Goal: Information Seeking & Learning: Find specific fact

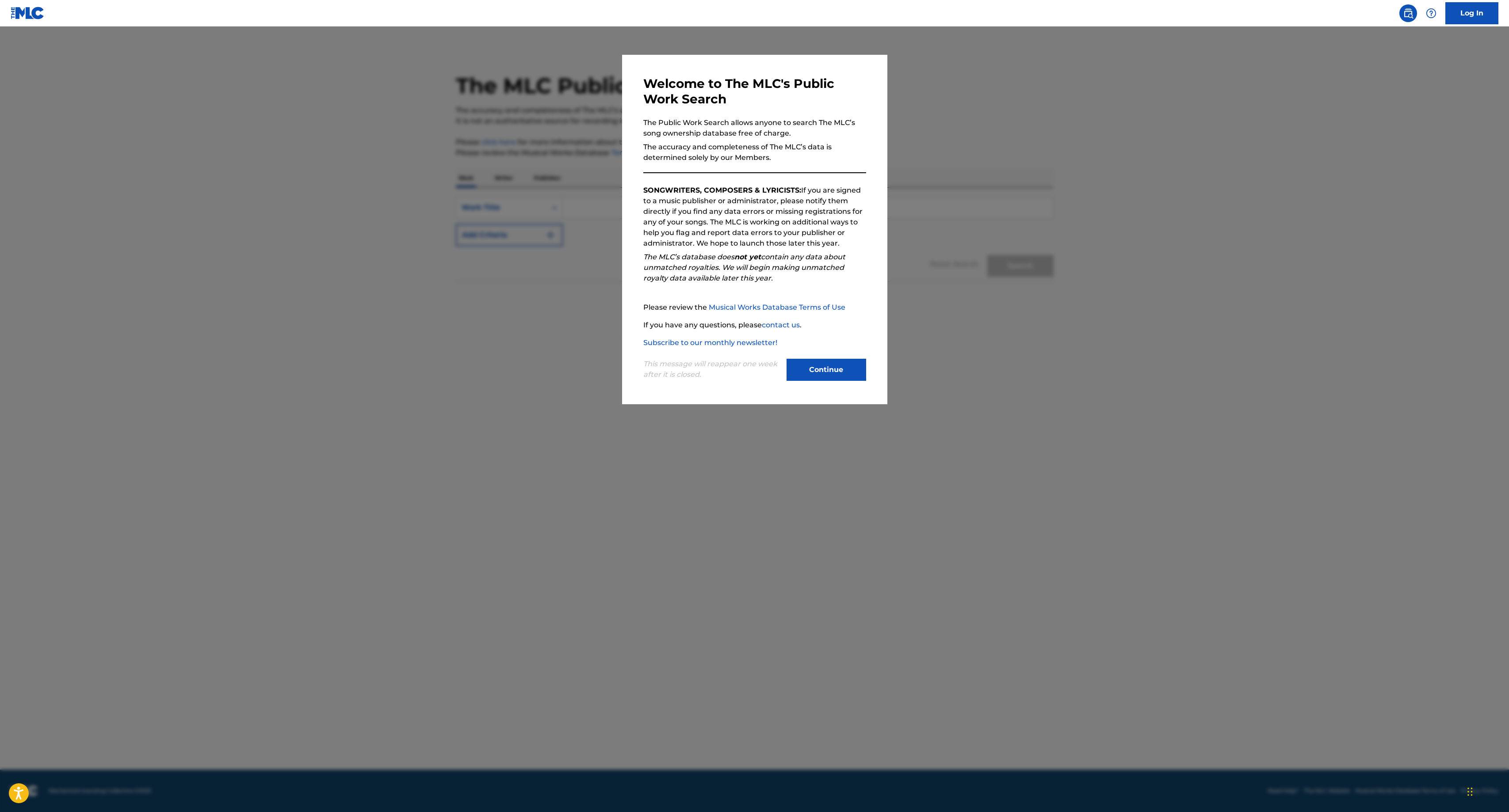
click at [821, 378] on button "Continue" at bounding box center [827, 370] width 80 height 22
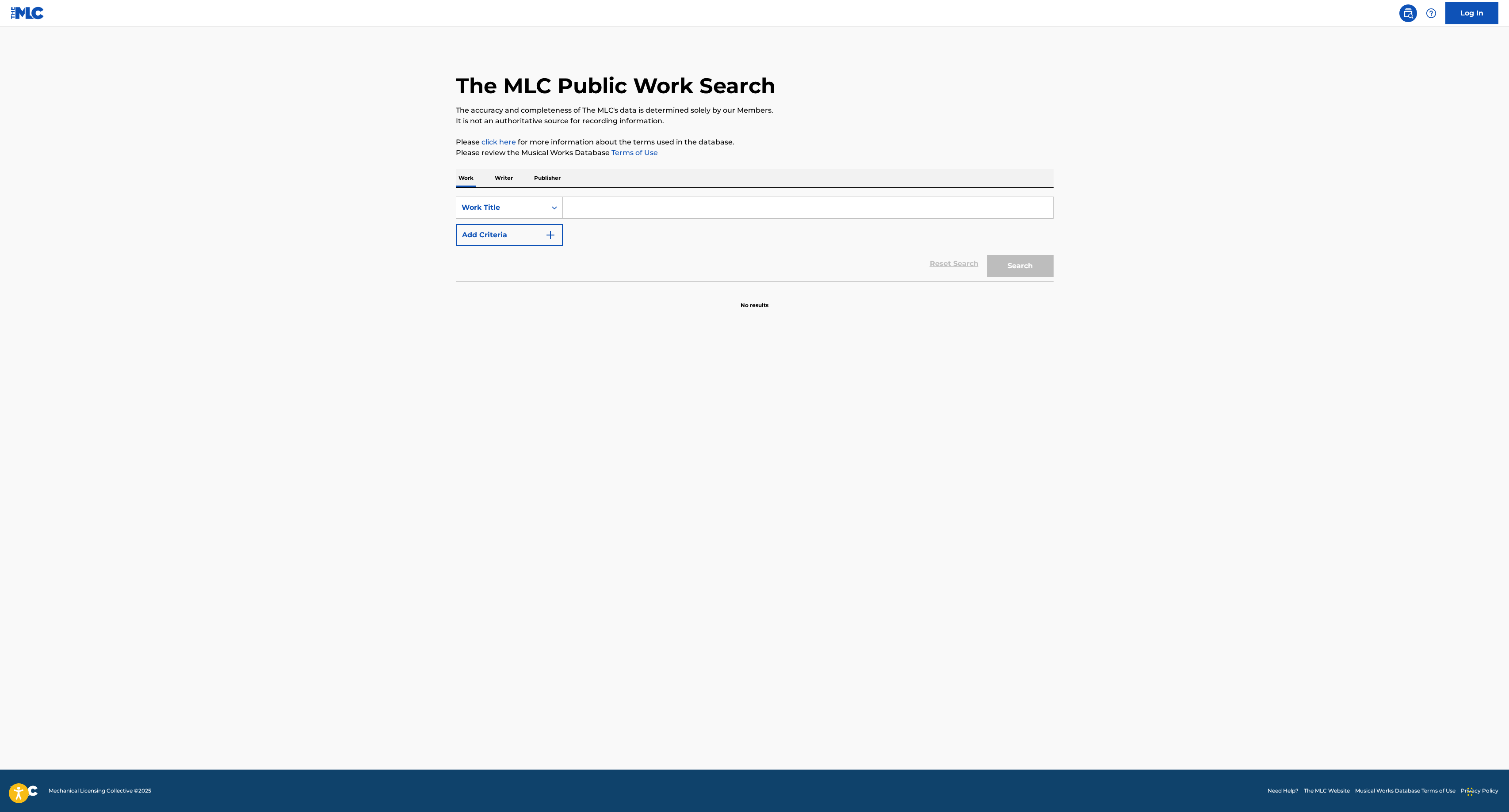
click at [661, 214] on input "Search Form" at bounding box center [808, 208] width 490 height 21
click at [560, 174] on p "Publisher" at bounding box center [547, 178] width 32 height 19
click at [613, 210] on input "Search Form" at bounding box center [808, 208] width 490 height 21
click at [1009, 235] on button "Search" at bounding box center [1020, 244] width 66 height 22
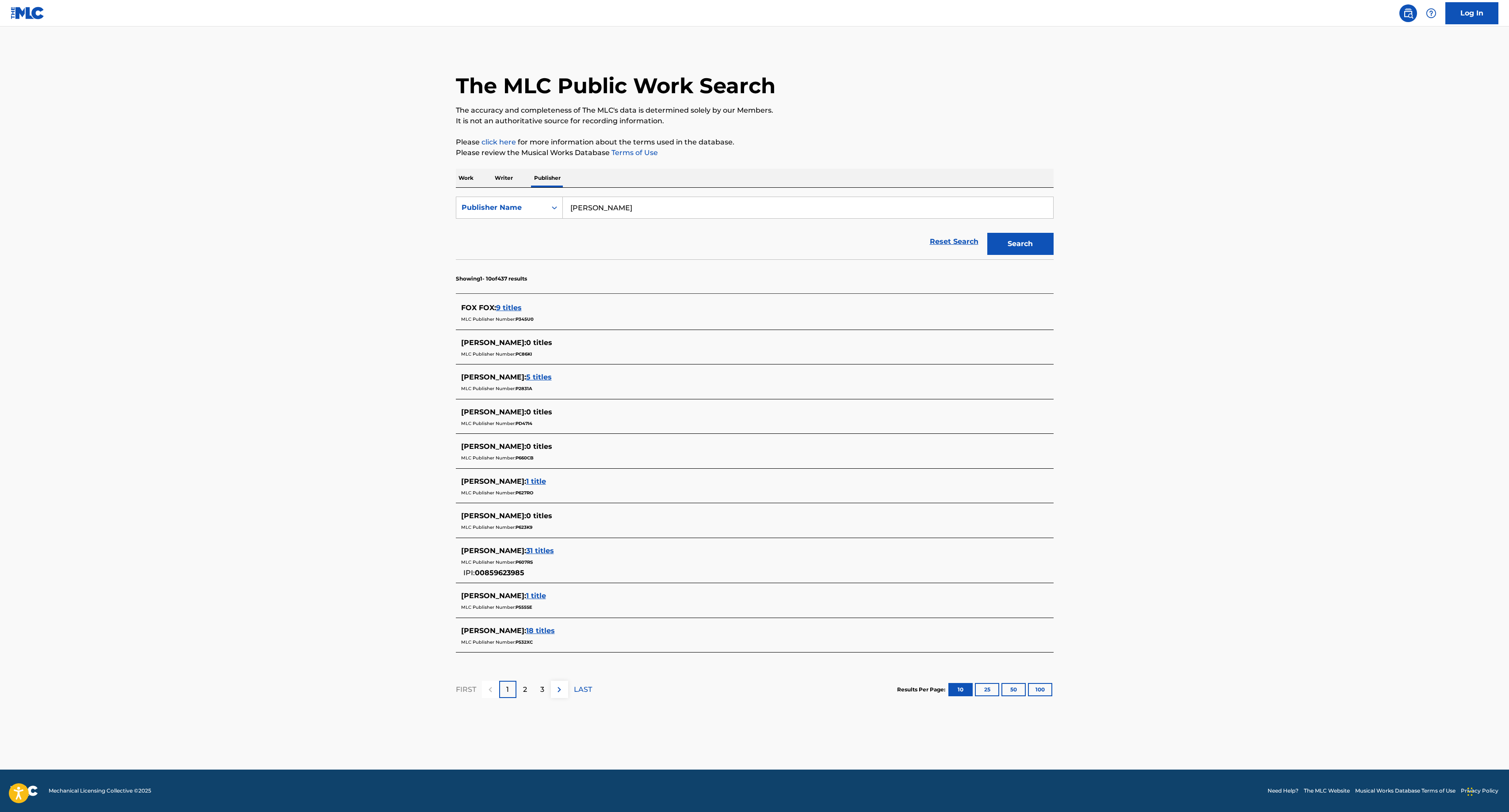
click at [508, 306] on span "9 titles" at bounding box center [509, 308] width 26 height 8
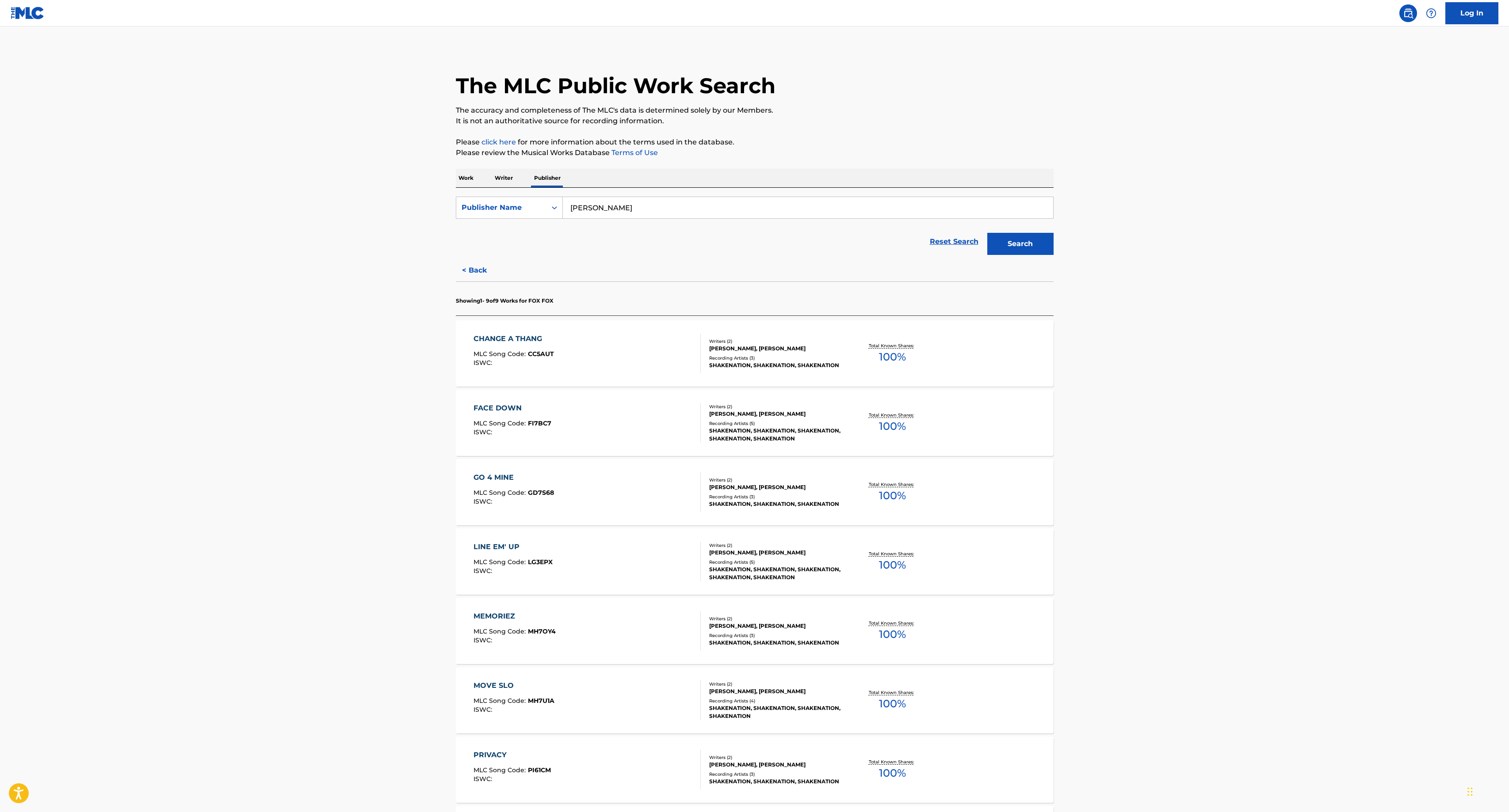
click at [942, 208] on input "[PERSON_NAME]" at bounding box center [808, 208] width 490 height 21
drag, startPoint x: 942, startPoint y: 208, endPoint x: 466, endPoint y: 211, distance: 476.0
click at [466, 211] on div "SearchWithCriteria8add153a-1b4a-4447-96a6-c21a17a76ea6 Publisher Name [PERSON_N…" at bounding box center [754, 208] width 598 height 22
type input "Covay Fox"
click at [987, 233] on button "Search" at bounding box center [1020, 244] width 66 height 22
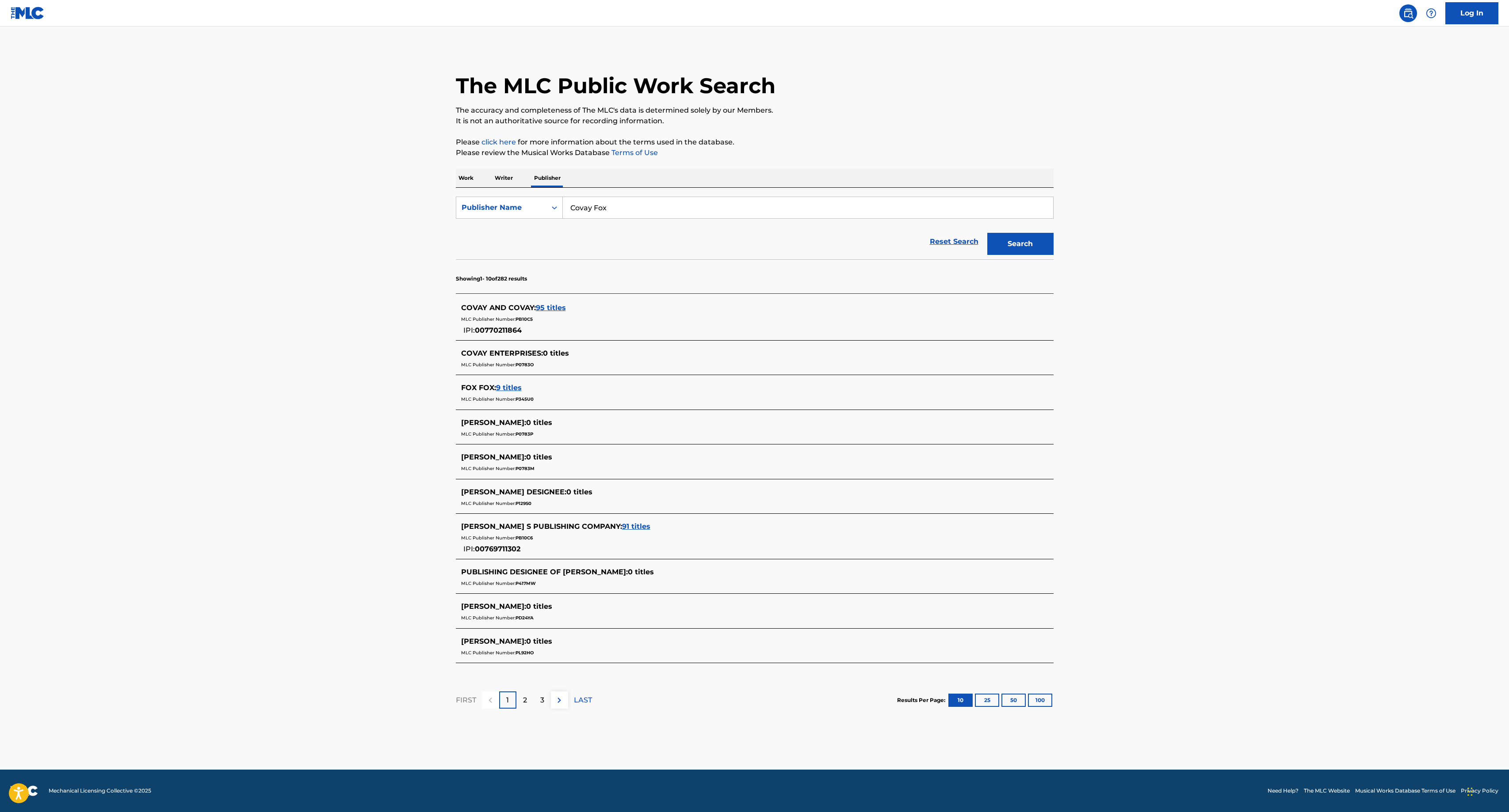
click at [506, 175] on p "Writer" at bounding box center [504, 178] width 23 height 19
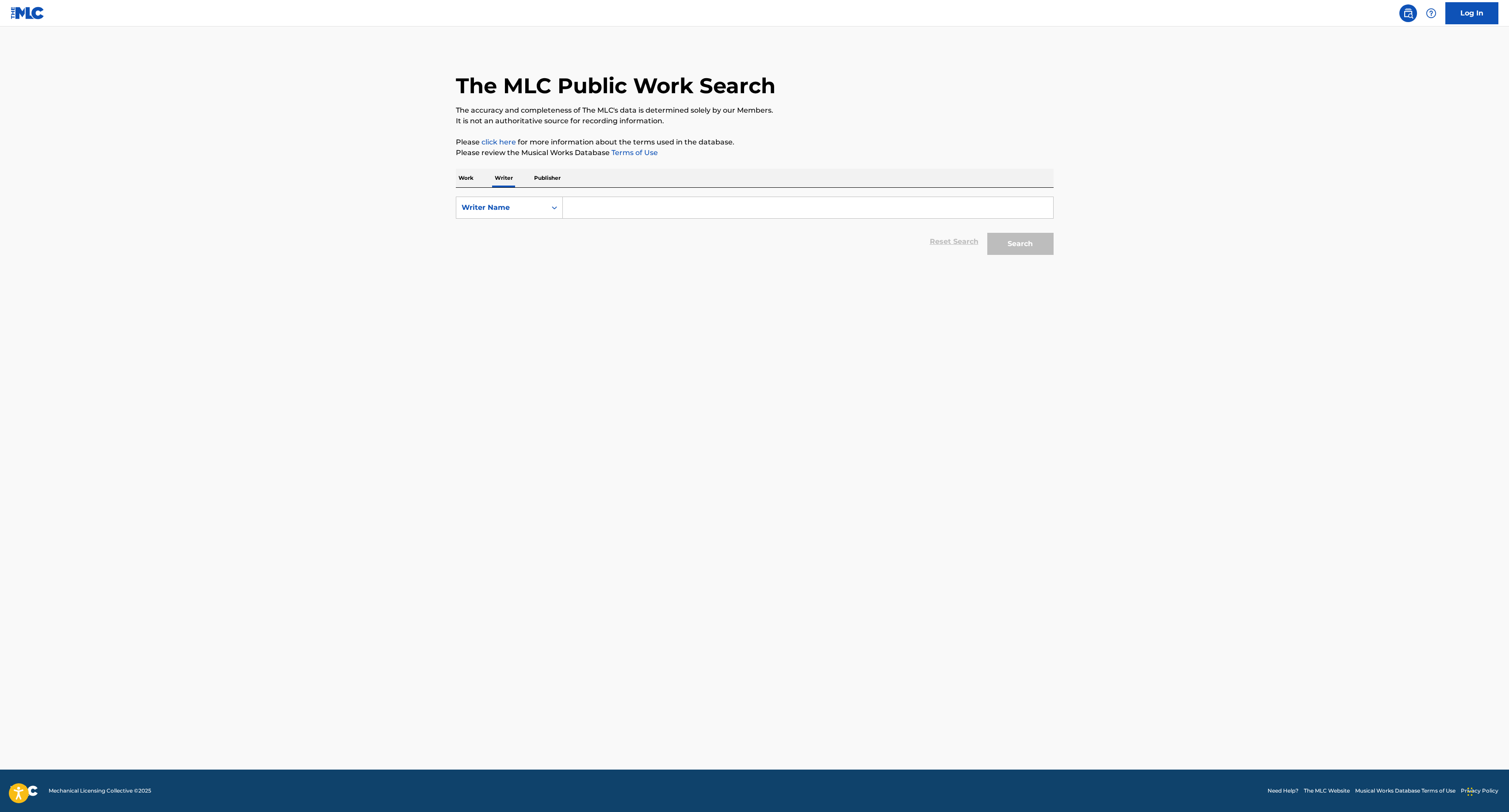
click at [578, 204] on input "Search Form" at bounding box center [808, 208] width 490 height 21
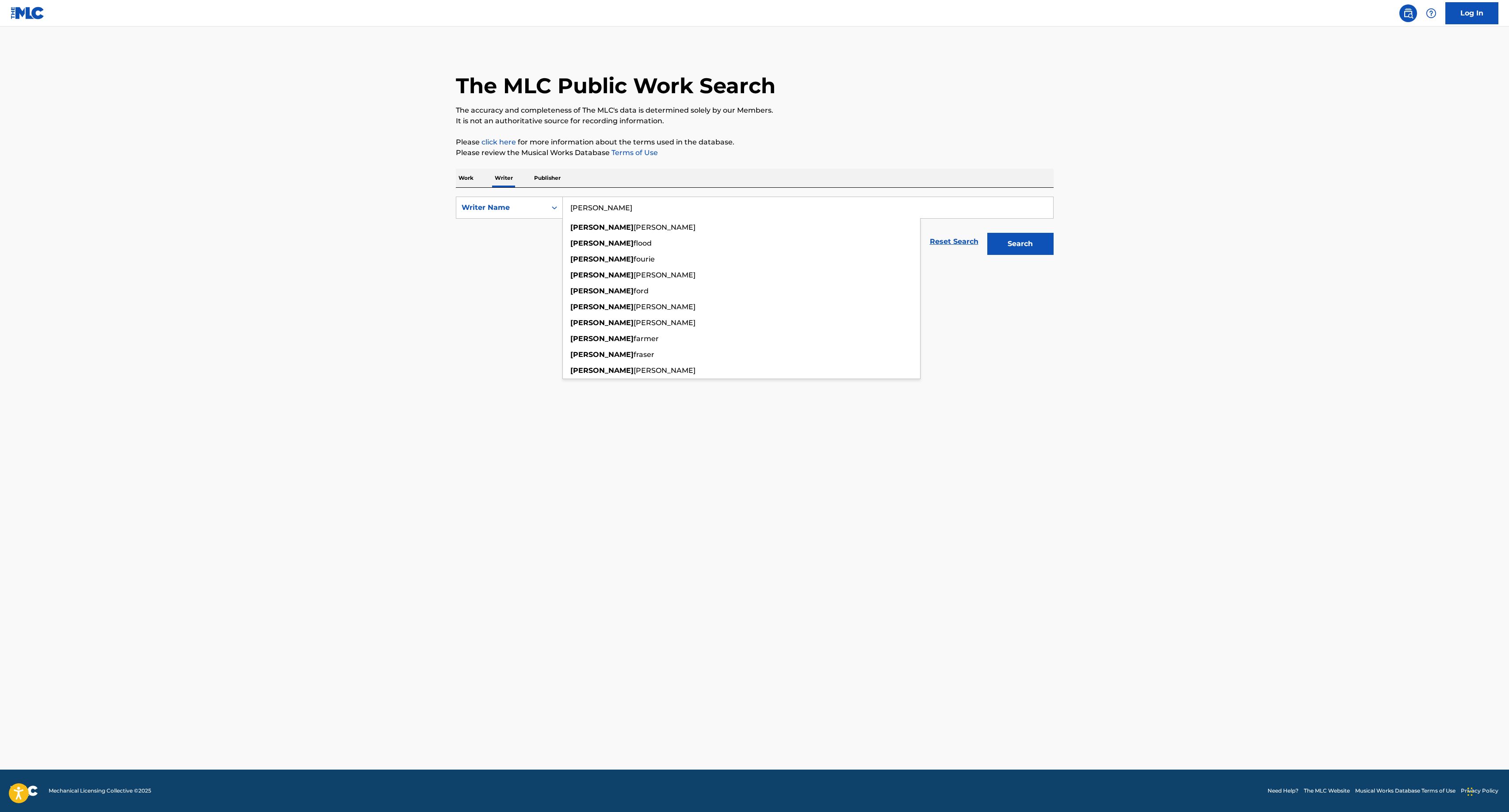
type input "[PERSON_NAME]"
click at [987, 233] on button "Search" at bounding box center [1020, 244] width 66 height 22
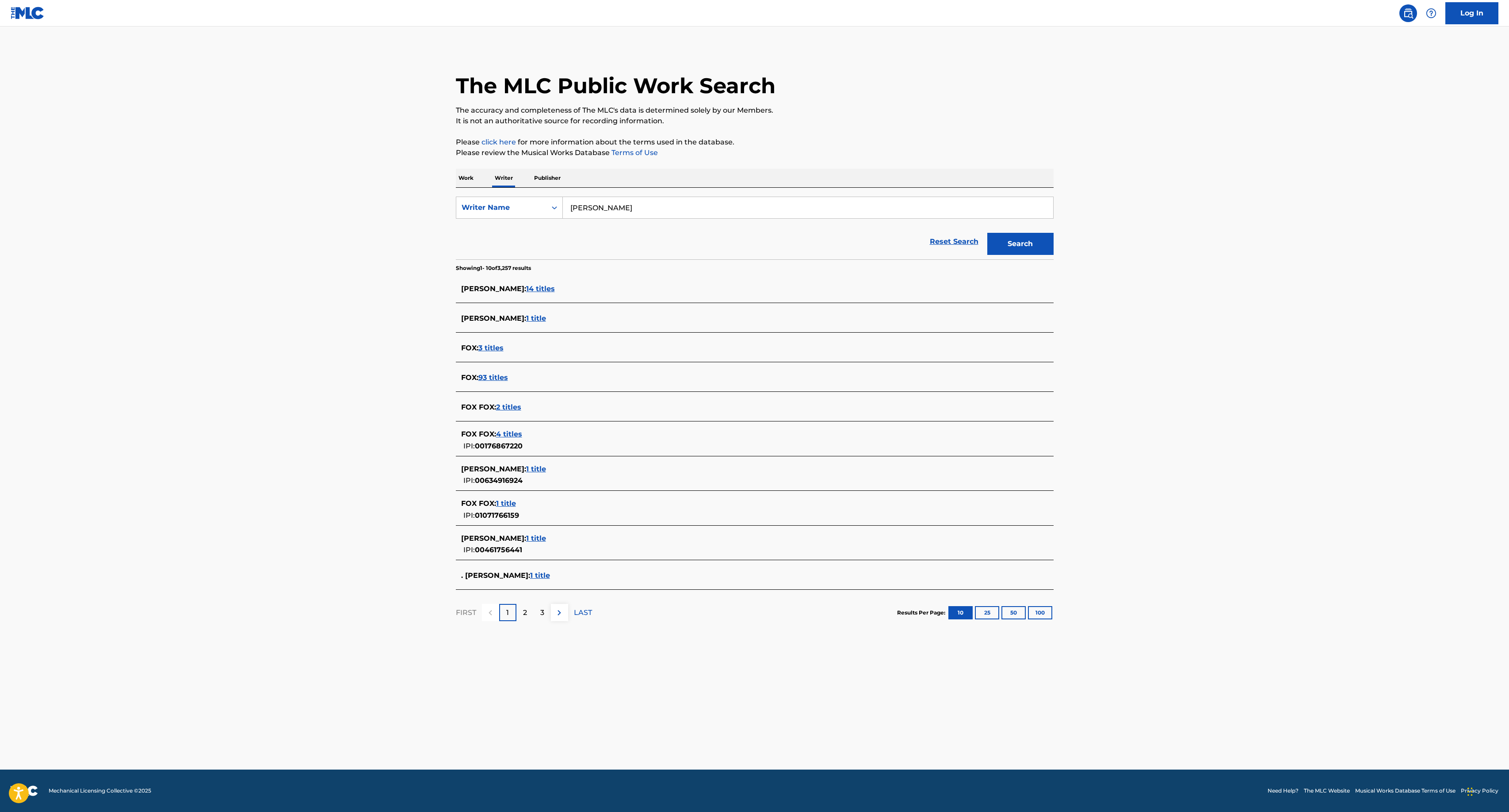
click at [526, 287] on span "14 titles" at bounding box center [540, 289] width 29 height 8
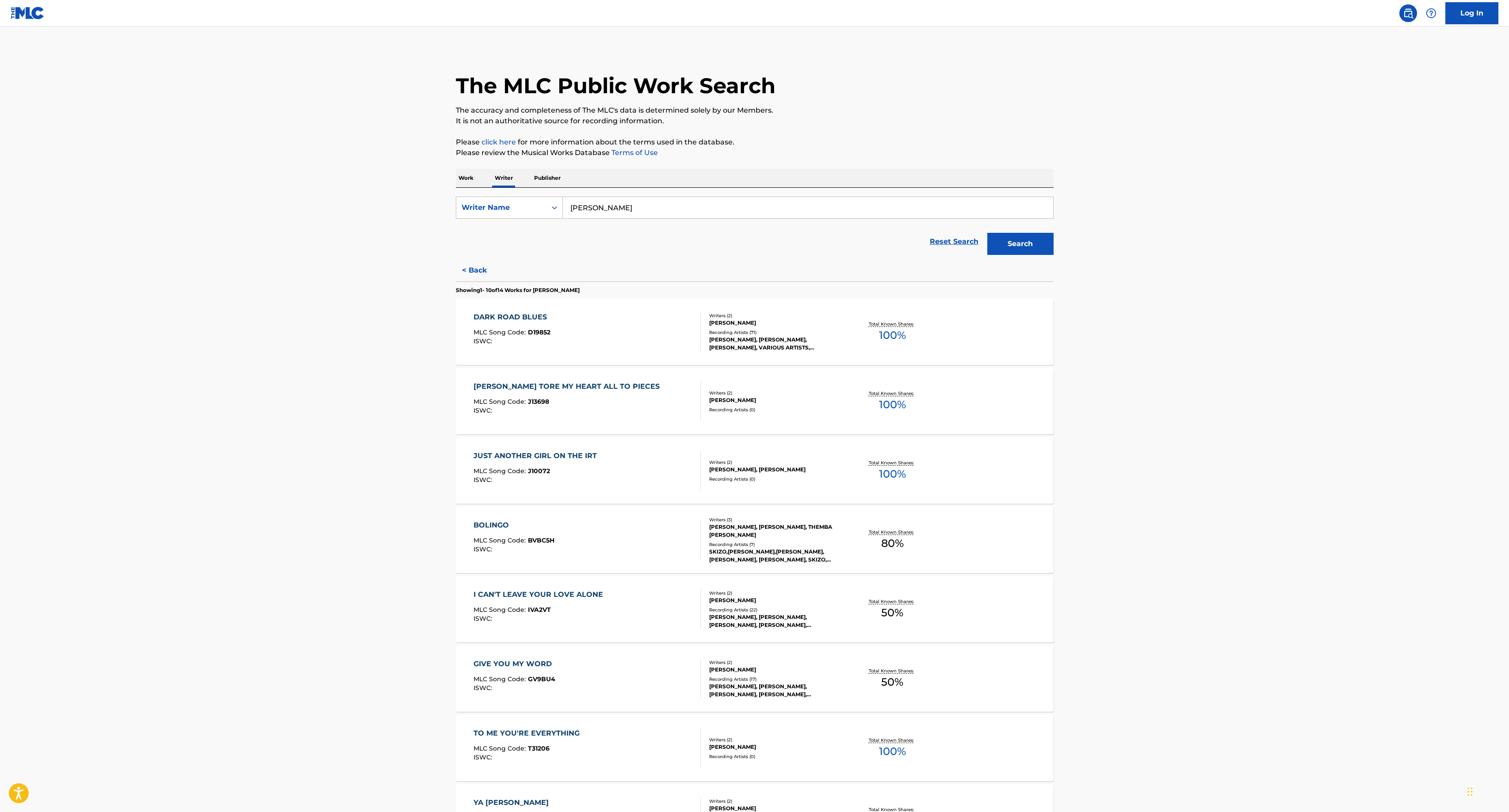
scroll to position [269, 0]
